Goal: Information Seeking & Learning: Learn about a topic

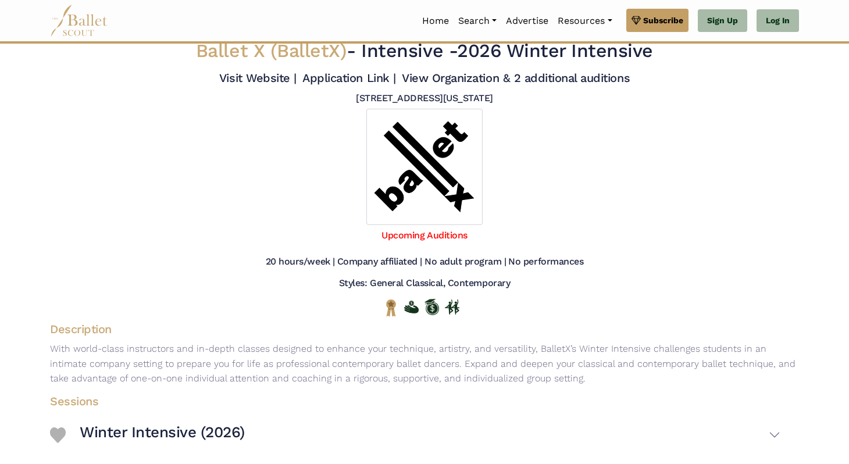
scroll to position [12, 0]
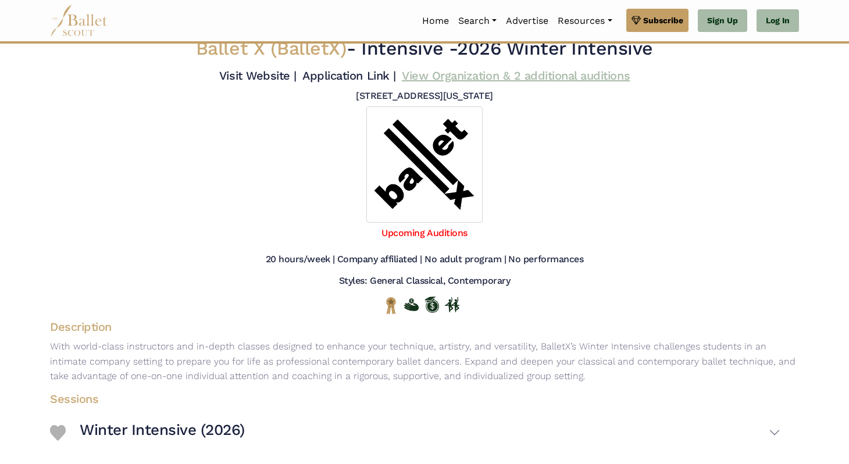
click at [539, 77] on link "View Organization & 2 additional auditions" at bounding box center [516, 76] width 228 height 14
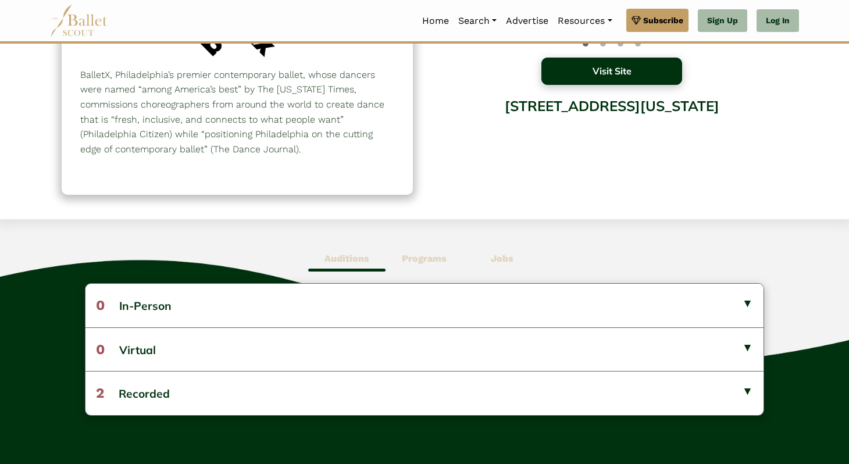
scroll to position [134, 0]
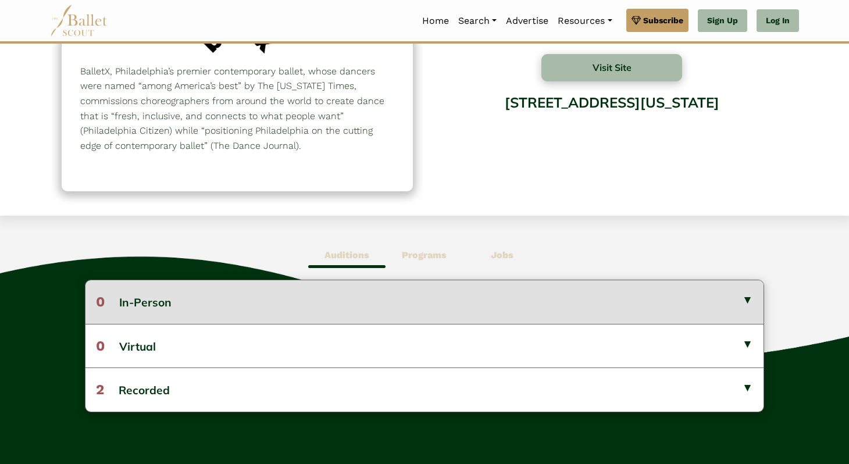
click at [612, 292] on button "0 In-Person" at bounding box center [424, 301] width 678 height 43
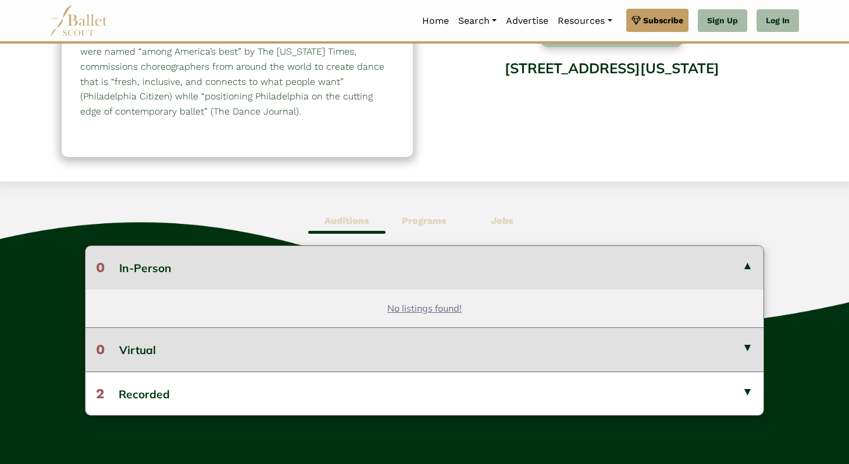
scroll to position [169, 0]
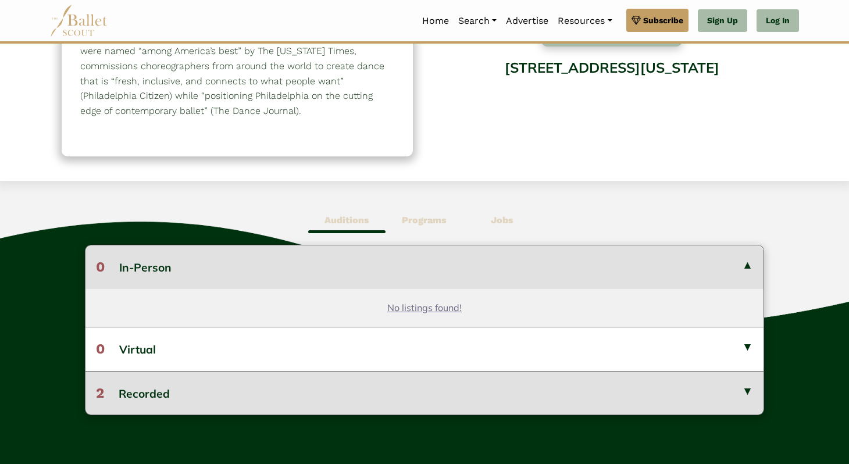
click at [474, 382] on button "2 Recorded" at bounding box center [424, 393] width 678 height 44
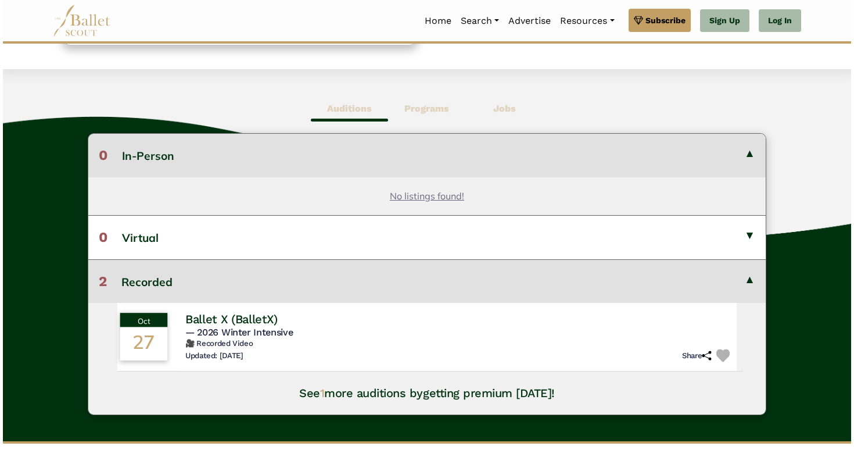
scroll to position [283, 0]
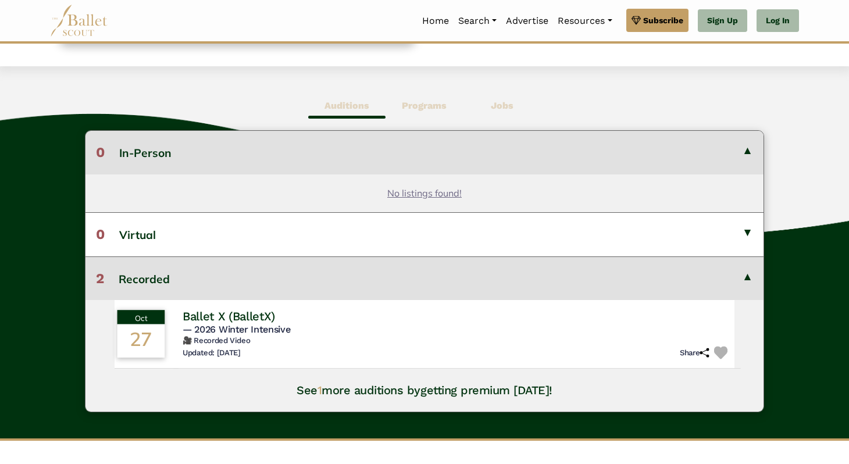
click at [196, 320] on h4 "Ballet X (BalletX)" at bounding box center [228, 316] width 92 height 16
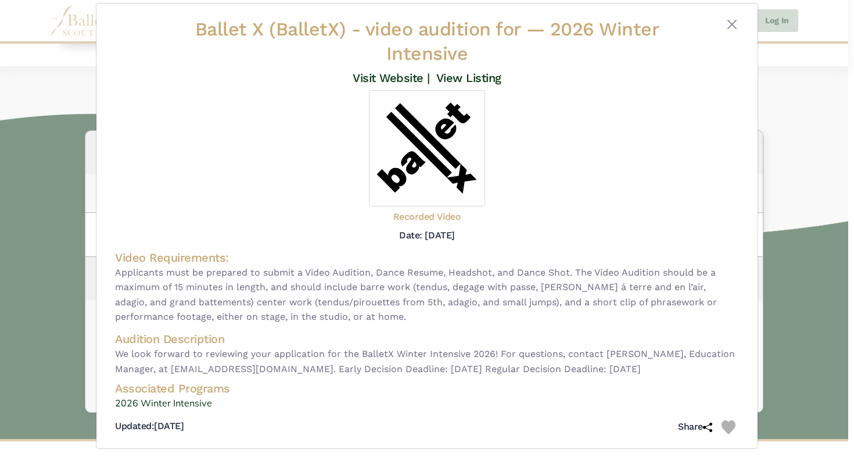
scroll to position [14, 0]
click at [187, 402] on link "2026 Winter Intensive" at bounding box center [427, 402] width 624 height 15
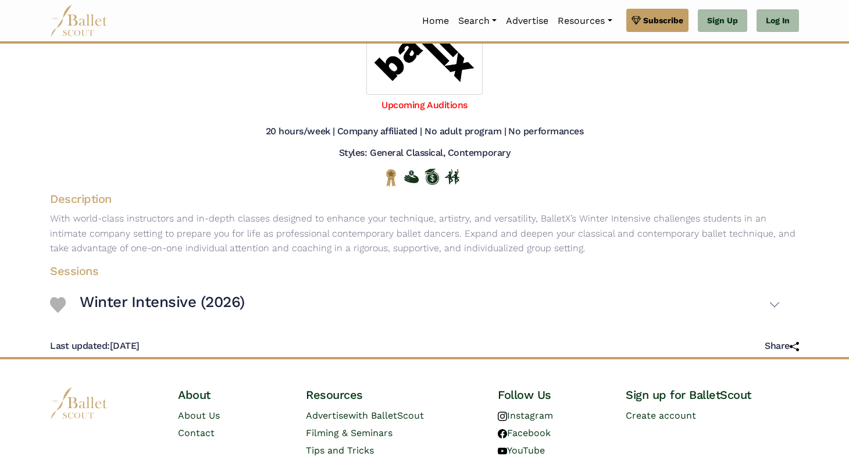
scroll to position [137, 0]
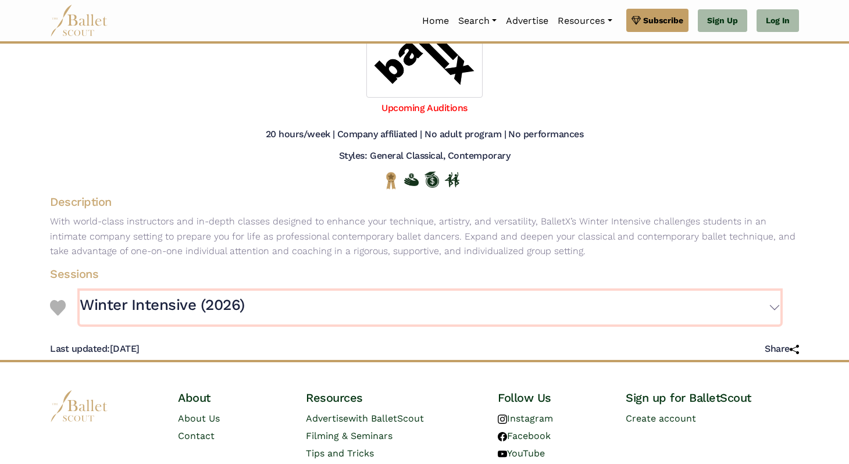
click at [775, 309] on button "Winter Intensive (2026)" at bounding box center [430, 308] width 700 height 34
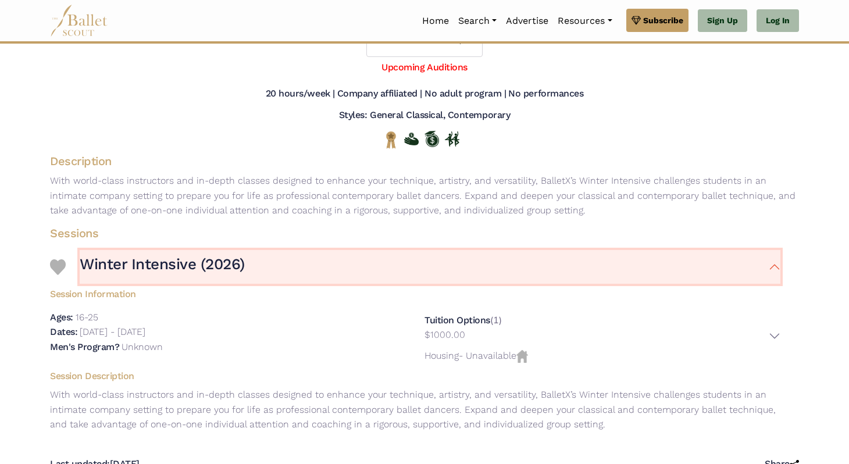
scroll to position [0, 0]
